Goal: Information Seeking & Learning: Learn about a topic

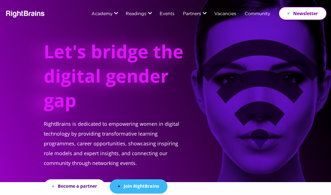
click at [176, 29] on li "Blogs" at bounding box center [154, 26] width 55 height 12
click at [138, 27] on link "Blogs" at bounding box center [133, 26] width 13 height 12
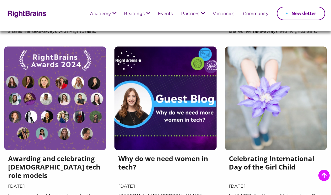
scroll to position [383, 0]
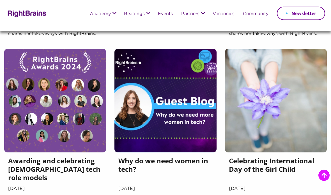
click at [192, 162] on h5 "Why do we need women in tech?" at bounding box center [165, 171] width 94 height 28
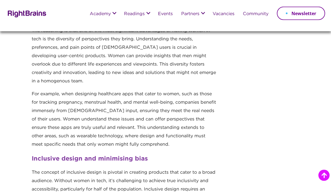
scroll to position [387, 0]
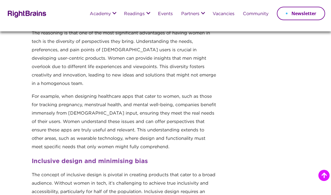
click at [144, 29] on li "Blogs" at bounding box center [152, 26] width 55 height 12
click at [129, 31] on link "Blogs" at bounding box center [131, 26] width 13 height 12
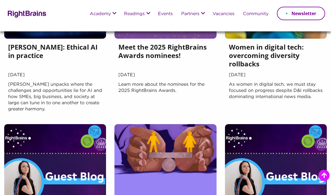
scroll to position [119, 0]
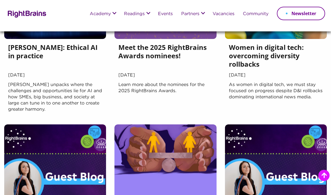
click at [303, 67] on h5 "Women in digital tech: overcoming diversity rollbacks" at bounding box center [276, 57] width 94 height 28
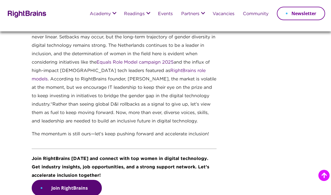
scroll to position [1434, 0]
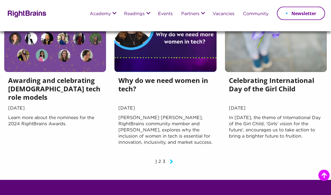
scroll to position [464, 0]
click at [158, 163] on link "2" at bounding box center [159, 162] width 3 height 4
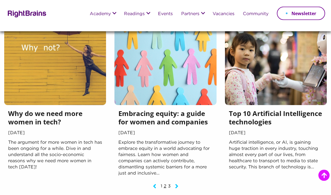
scroll to position [433, 0]
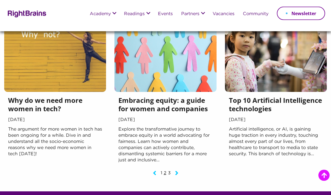
click at [173, 173] on link "Next page" at bounding box center [176, 175] width 9 height 4
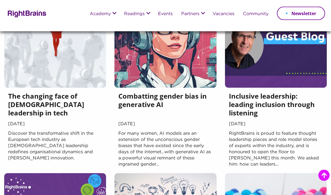
scroll to position [70, 0]
